Goal: Task Accomplishment & Management: Use online tool/utility

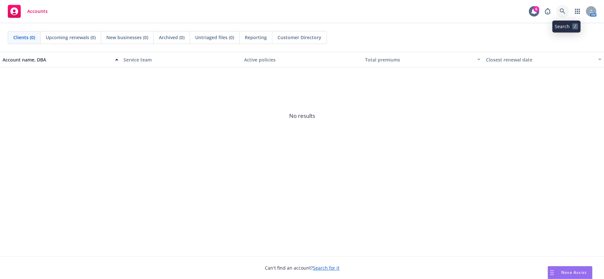
click at [564, 14] on icon at bounding box center [562, 11] width 6 height 6
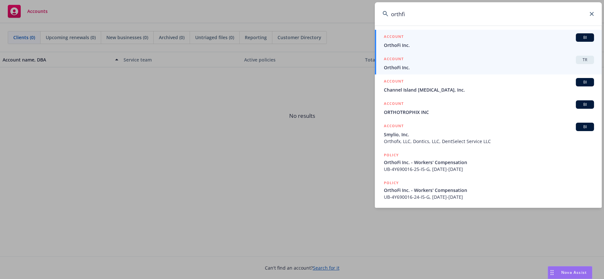
type input "orthfi"
click at [430, 66] on span "OrthoFi Inc." at bounding box center [489, 67] width 210 height 7
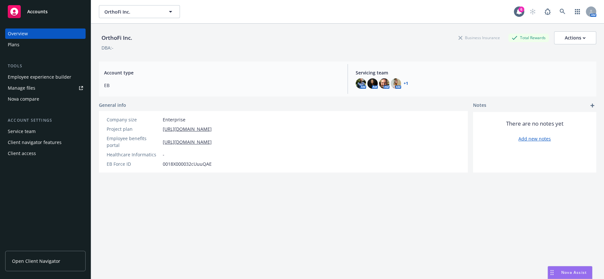
click at [41, 94] on div "Nova compare" at bounding box center [45, 99] width 75 height 10
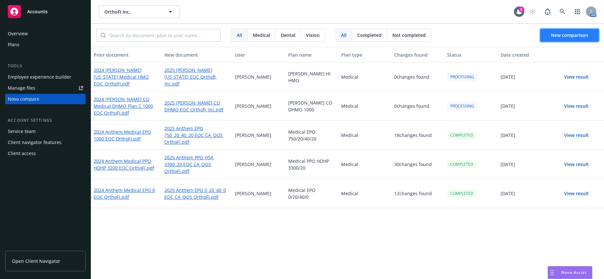
click at [571, 32] on span "New comparison" at bounding box center [569, 35] width 37 height 6
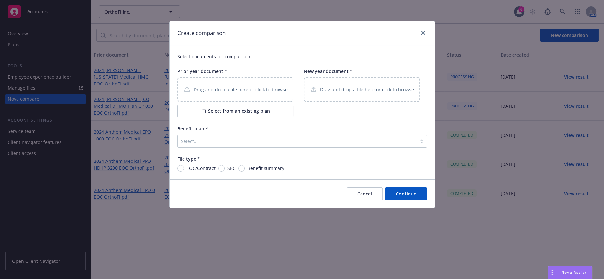
click at [229, 107] on button "Select from an existing plan" at bounding box center [235, 111] width 116 height 13
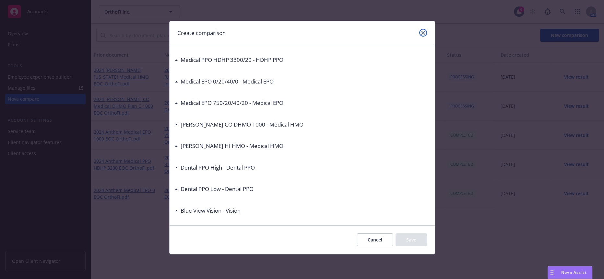
click at [423, 32] on icon "close" at bounding box center [423, 33] width 4 height 4
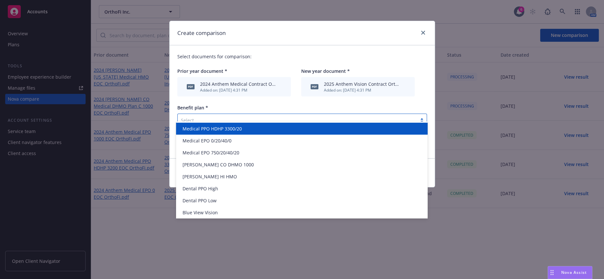
click at [214, 116] on div at bounding box center [297, 120] width 233 height 8
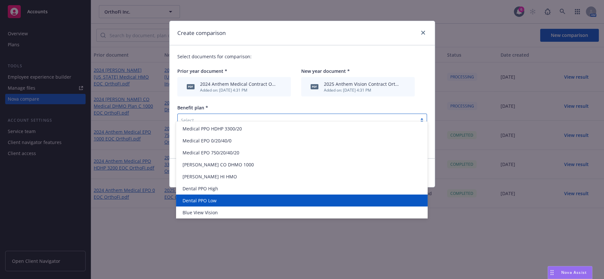
scroll to position [1, 0]
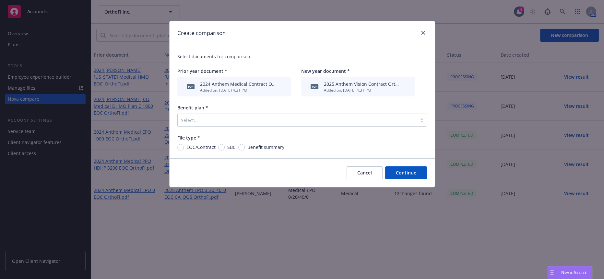
click at [268, 27] on div "Create comparison" at bounding box center [301, 33] width 265 height 24
click at [199, 144] on span "EOC/Contract" at bounding box center [200, 147] width 29 height 7
click at [184, 144] on input "EOC/Contract" at bounding box center [180, 147] width 6 height 6
radio input "true"
click at [377, 116] on div at bounding box center [297, 120] width 233 height 8
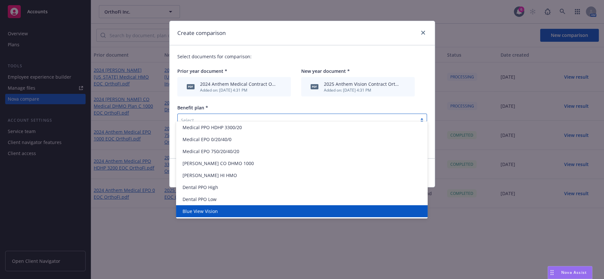
click at [239, 213] on div "Blue View Vision" at bounding box center [302, 211] width 244 height 7
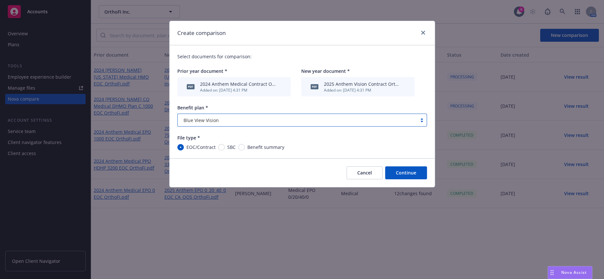
click at [240, 81] on div "2024 Anthem Medical Contract OrthoFi (1).pdf" at bounding box center [238, 84] width 76 height 7
click at [281, 84] on icon "archive file" at bounding box center [281, 86] width 5 height 5
click at [409, 167] on button "Continue" at bounding box center [406, 173] width 42 height 13
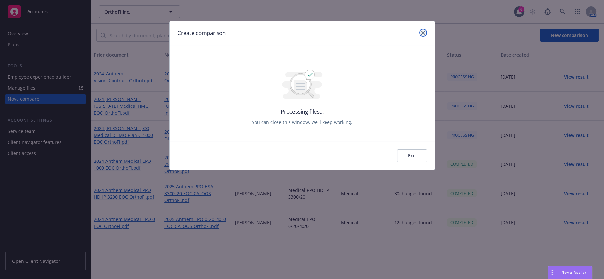
click at [426, 31] on link "close" at bounding box center [423, 33] width 8 height 8
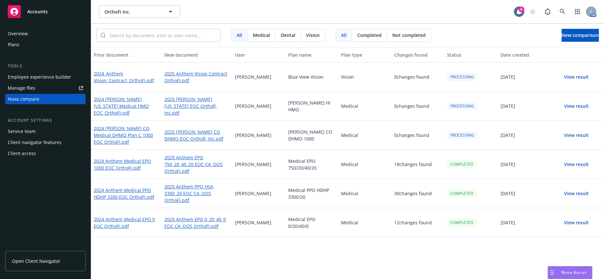
click at [572, 71] on button "View result" at bounding box center [575, 77] width 45 height 13
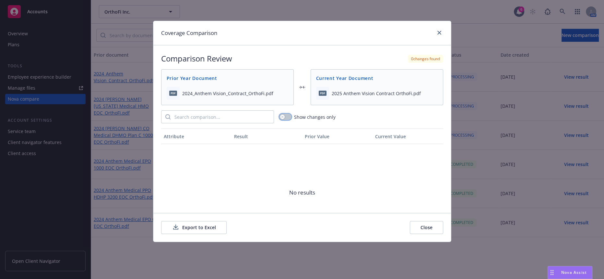
click at [283, 115] on div "button" at bounding box center [282, 117] width 5 height 5
click at [440, 33] on icon "close" at bounding box center [439, 33] width 4 height 4
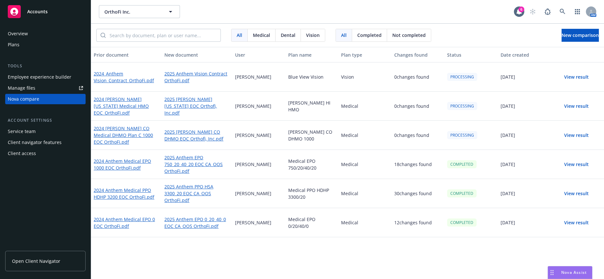
click at [570, 129] on button "View result" at bounding box center [575, 135] width 45 height 13
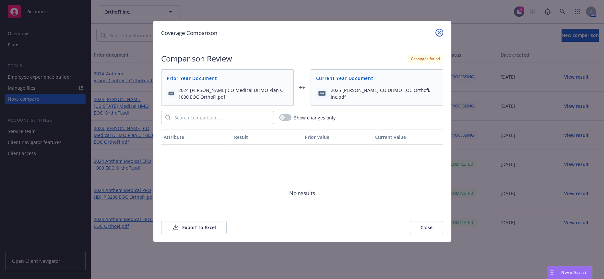
click at [437, 29] on link "close" at bounding box center [439, 33] width 8 height 8
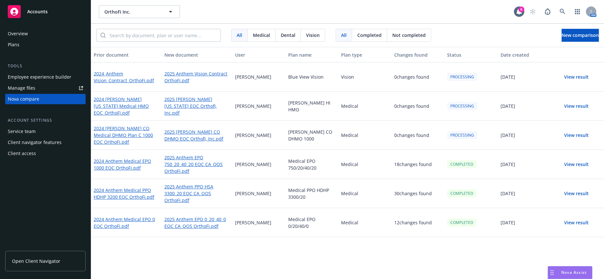
click at [281, 253] on div "Prior document New document User Plan name Plan type Changes found Status Date …" at bounding box center [347, 165] width 513 height 237
click at [307, 260] on div "Prior document New document User Plan name Plan type Changes found Status Date …" at bounding box center [347, 165] width 513 height 237
click at [573, 33] on span "New comparison" at bounding box center [579, 35] width 37 height 6
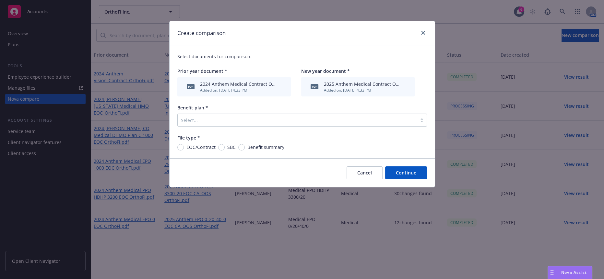
click at [189, 144] on span "EOC/Contract" at bounding box center [200, 147] width 29 height 7
click at [184, 144] on input "EOC/Contract" at bounding box center [180, 147] width 6 height 6
radio input "true"
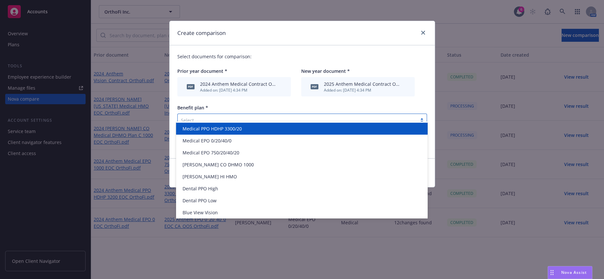
click at [261, 117] on div "Select..." at bounding box center [297, 120] width 239 height 10
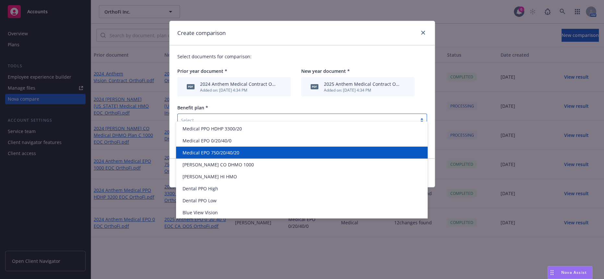
click at [269, 148] on div "Medical EPO 750/20/40/20" at bounding box center [301, 153] width 251 height 12
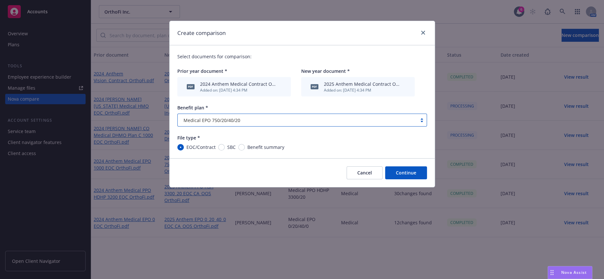
click at [408, 167] on button "Continue" at bounding box center [406, 173] width 42 height 13
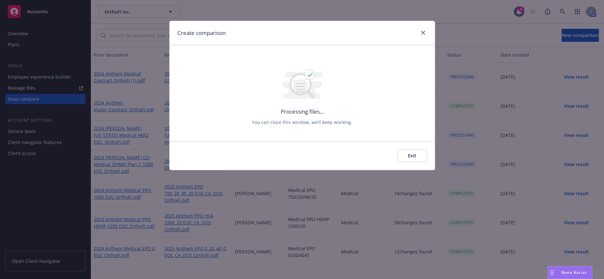
click at [408, 149] on button "Exit" at bounding box center [412, 155] width 30 height 13
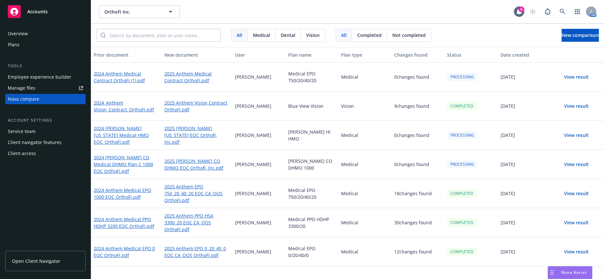
click at [573, 100] on button "View result" at bounding box center [575, 106] width 45 height 13
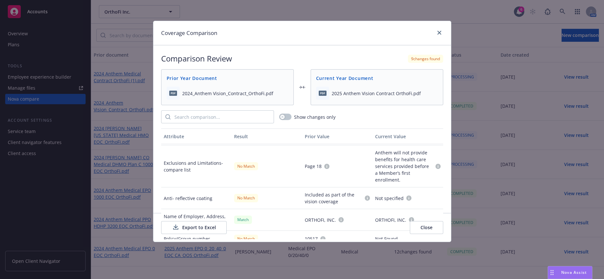
scroll to position [355, 0]
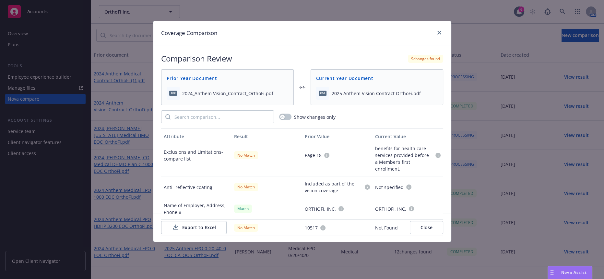
click at [363, 223] on div "Export to Excel Close" at bounding box center [302, 227] width 282 height 13
click at [195, 222] on button "Export to Excel" at bounding box center [193, 227] width 65 height 13
click at [441, 31] on icon "close" at bounding box center [439, 33] width 4 height 4
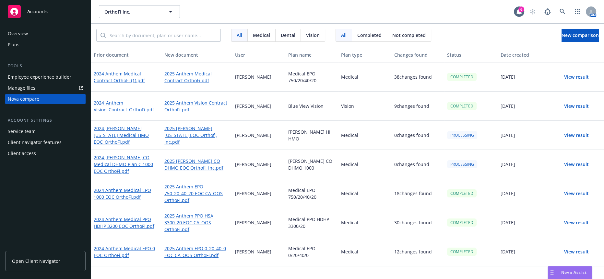
click at [575, 72] on button "View result" at bounding box center [575, 77] width 45 height 13
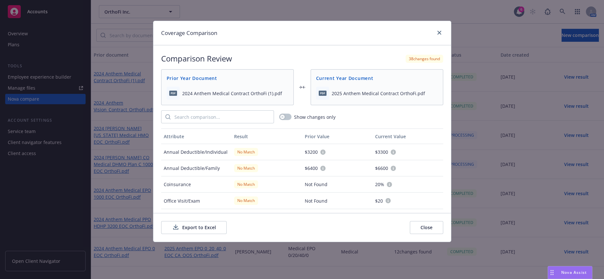
scroll to position [324, 0]
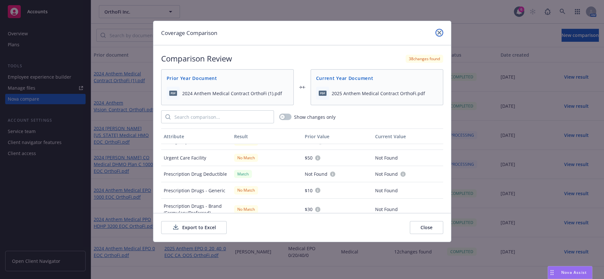
click at [442, 31] on link "close" at bounding box center [439, 33] width 8 height 8
